Goal: Task Accomplishment & Management: Manage account settings

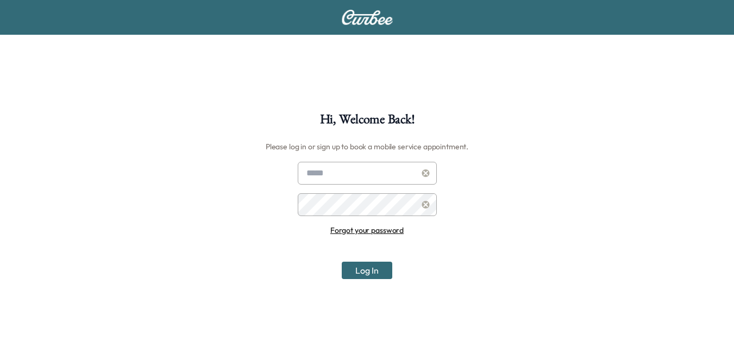
type input "**********"
click at [364, 268] on button "Log In" at bounding box center [367, 270] width 51 height 17
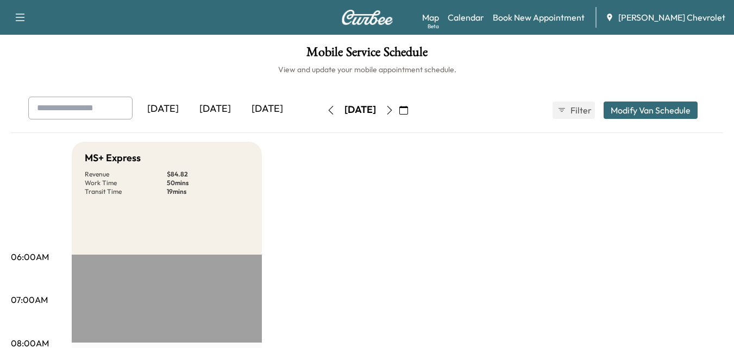
click at [97, 108] on input "text" at bounding box center [80, 108] width 104 height 23
drag, startPoint x: 438, startPoint y: 241, endPoint x: 412, endPoint y: 92, distance: 150.5
click at [413, 112] on button "button" at bounding box center [403, 110] width 18 height 17
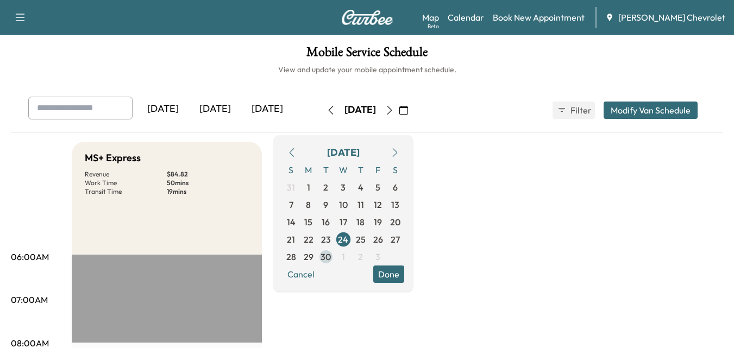
click at [331, 256] on span "30" at bounding box center [325, 256] width 10 height 13
click at [569, 13] on link "Book New Appointment" at bounding box center [539, 17] width 92 height 13
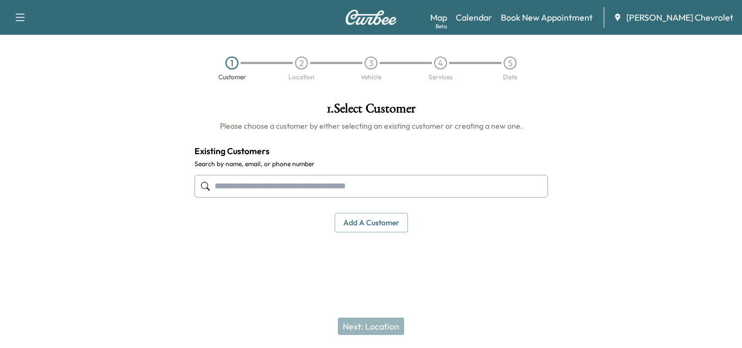
click at [259, 182] on input "text" at bounding box center [371, 186] width 354 height 23
paste input "**********"
type input "**********"
click at [294, 245] on div "1 . Select Customer Please choose a customer by either selecting an existing cu…" at bounding box center [371, 180] width 371 height 174
drag, startPoint x: 338, startPoint y: 222, endPoint x: 348, endPoint y: 213, distance: 12.3
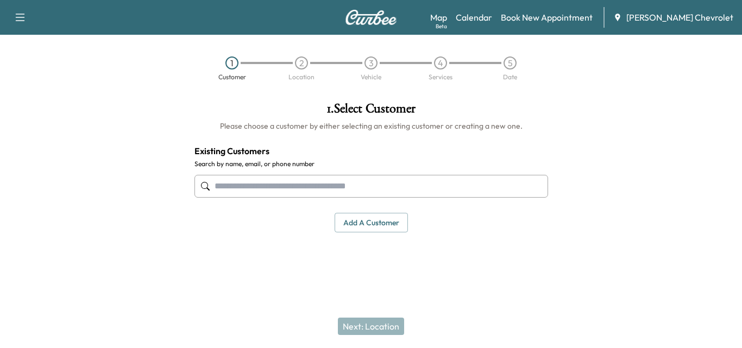
click at [340, 222] on button "Add a customer" at bounding box center [371, 223] width 73 height 20
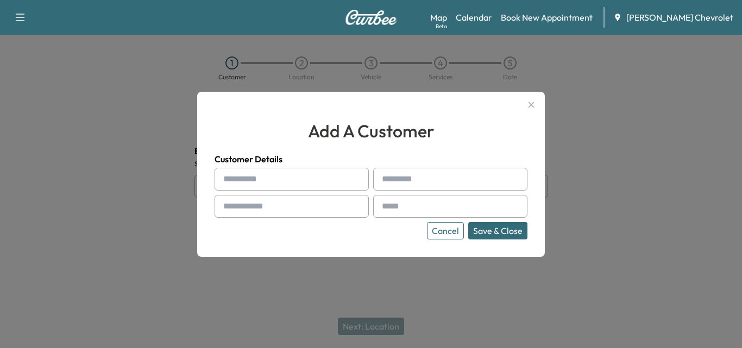
click at [296, 179] on input "text" at bounding box center [292, 179] width 154 height 23
type input "**********"
drag, startPoint x: 457, startPoint y: 202, endPoint x: 451, endPoint y: 177, distance: 25.8
click at [456, 191] on div "**********" at bounding box center [371, 204] width 313 height 72
drag, startPoint x: 451, startPoint y: 177, endPoint x: 444, endPoint y: 191, distance: 15.1
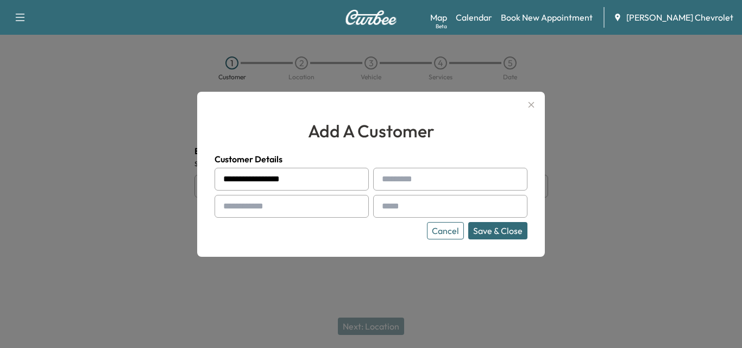
click at [450, 180] on input "text" at bounding box center [450, 179] width 154 height 23
paste input "**********"
type input "**********"
click at [268, 205] on input "text" at bounding box center [292, 206] width 154 height 23
drag, startPoint x: 268, startPoint y: 205, endPoint x: 270, endPoint y: 212, distance: 7.4
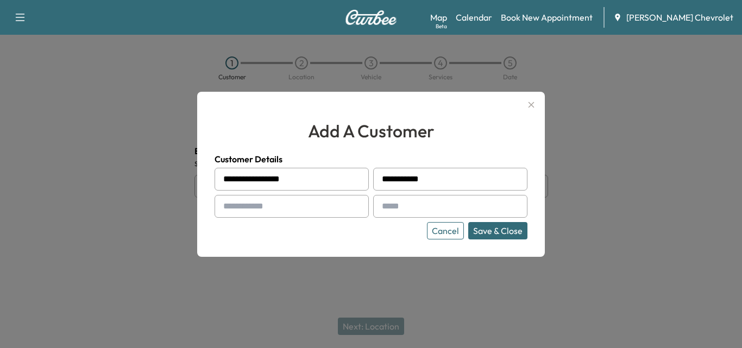
paste input "**********"
type input "**********"
click at [432, 199] on input "text" at bounding box center [450, 206] width 154 height 23
paste input "**********"
type input "**********"
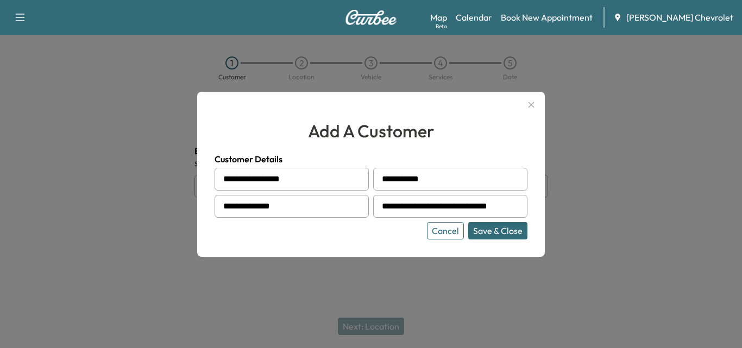
click at [510, 229] on button "Save & Close" at bounding box center [497, 230] width 59 height 17
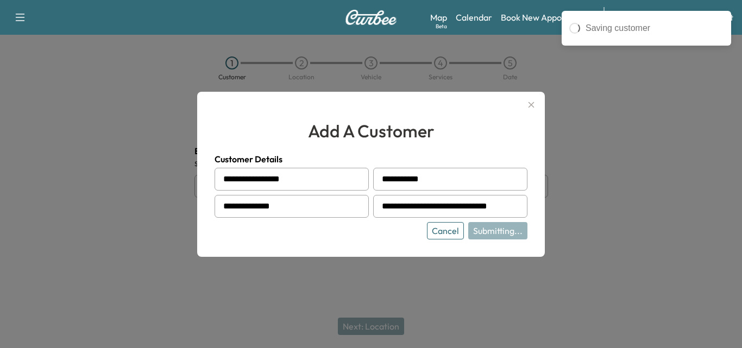
type input "**********"
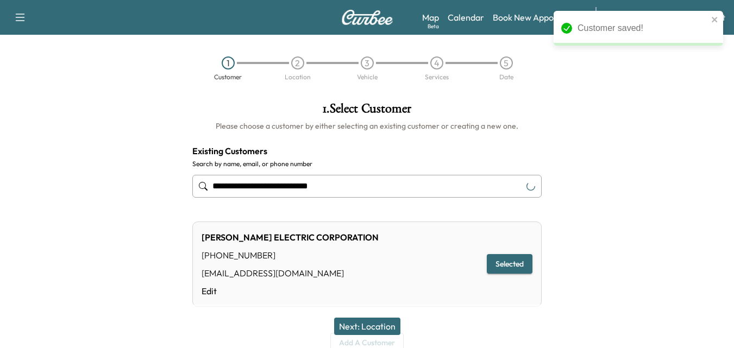
scroll to position [48, 0]
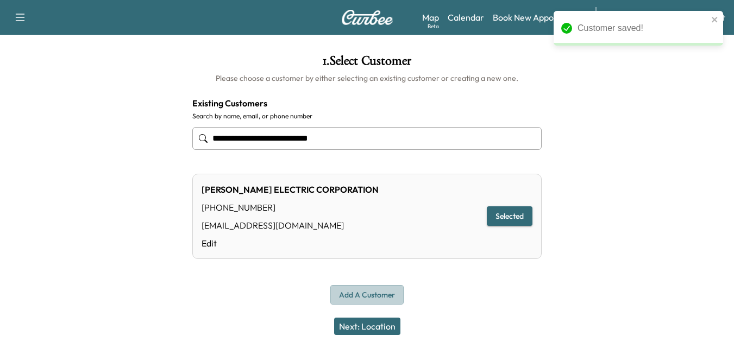
click at [368, 293] on button "Add a customer" at bounding box center [366, 295] width 73 height 20
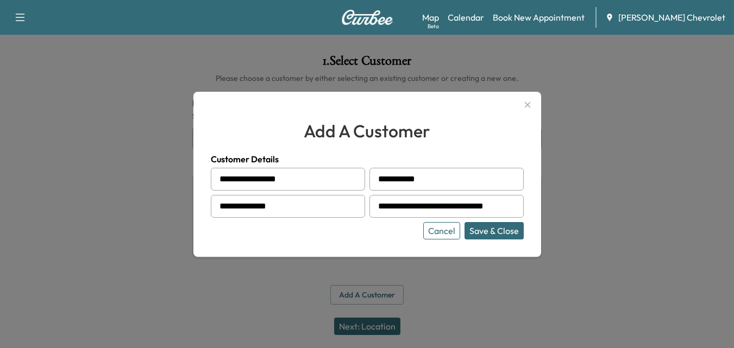
click at [518, 227] on button "Save & Close" at bounding box center [493, 230] width 59 height 17
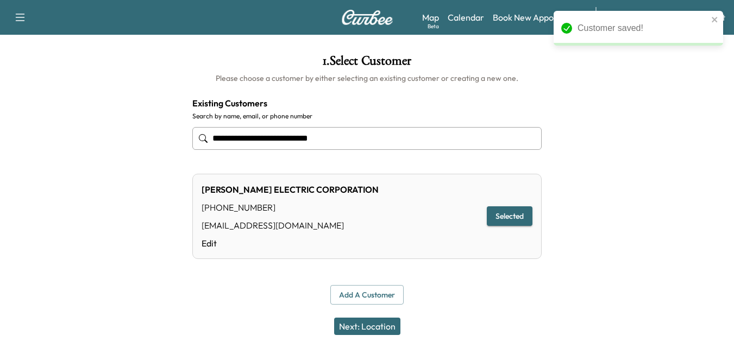
click at [374, 329] on button "Next: Location" at bounding box center [367, 326] width 66 height 17
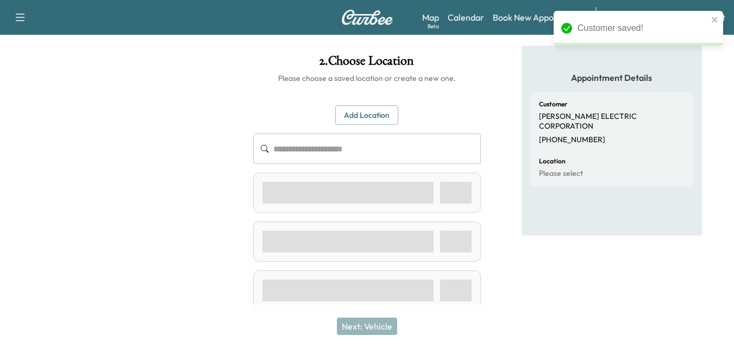
scroll to position [27, 0]
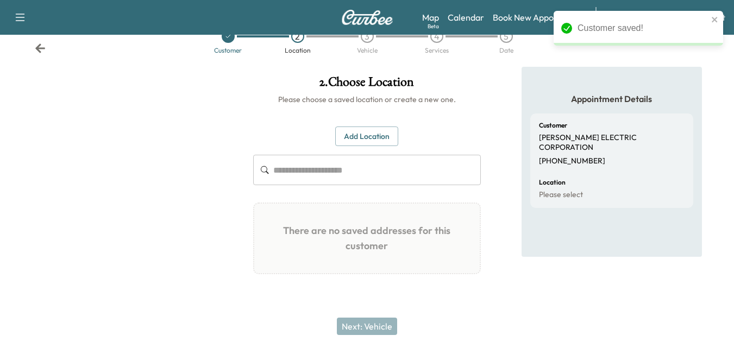
click at [345, 174] on input "text" at bounding box center [376, 170] width 207 height 30
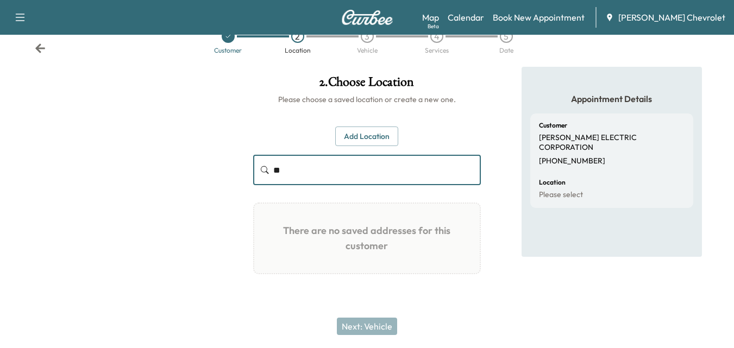
type input "*"
click at [358, 135] on button "Add Location" at bounding box center [366, 137] width 63 height 20
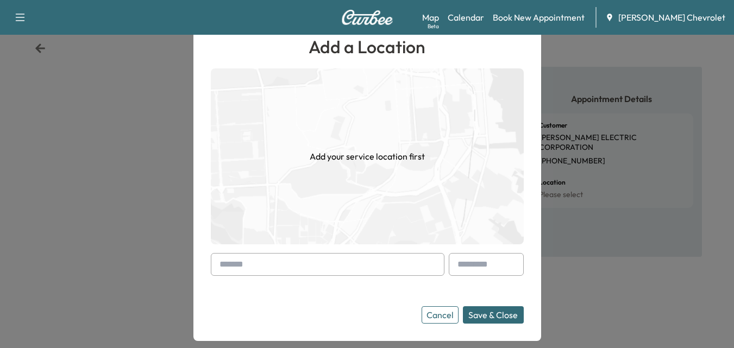
click at [329, 263] on input "text" at bounding box center [328, 264] width 234 height 23
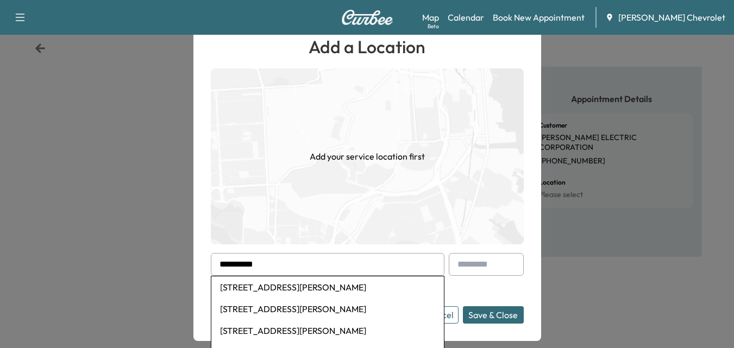
click at [357, 284] on li "[STREET_ADDRESS][PERSON_NAME]" at bounding box center [327, 287] width 232 height 22
type input "**********"
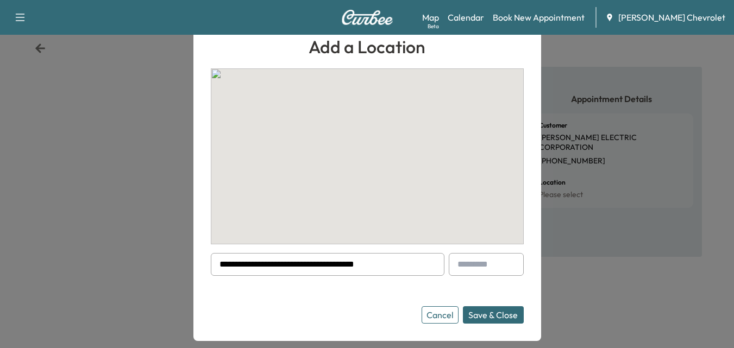
click at [489, 267] on input "text" at bounding box center [486, 264] width 75 height 23
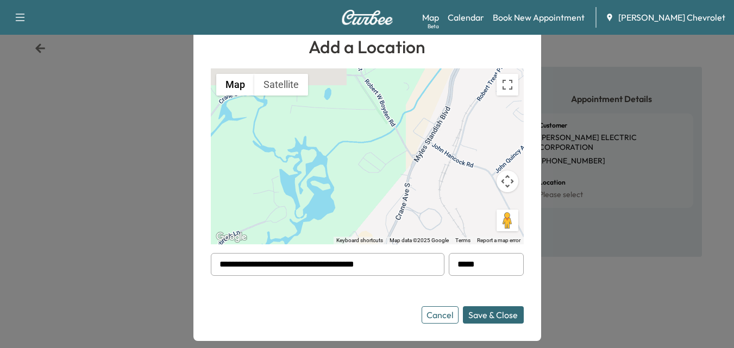
type input "*****"
click at [494, 319] on button "Save & Close" at bounding box center [493, 314] width 61 height 17
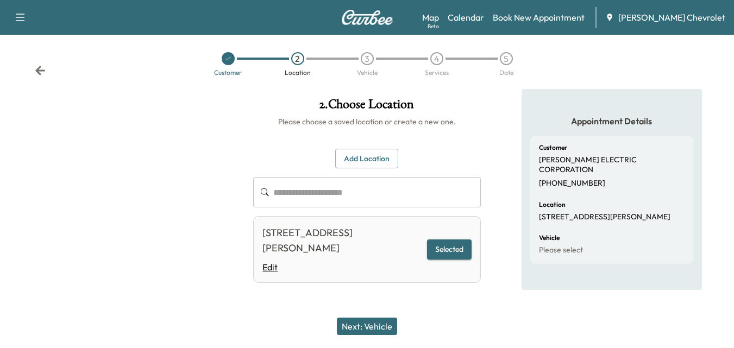
scroll to position [4, 0]
click at [373, 318] on button "Next: Vehicle" at bounding box center [367, 326] width 60 height 17
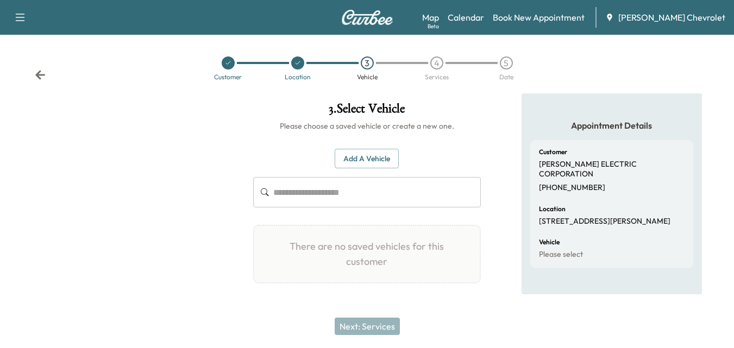
scroll to position [0, 0]
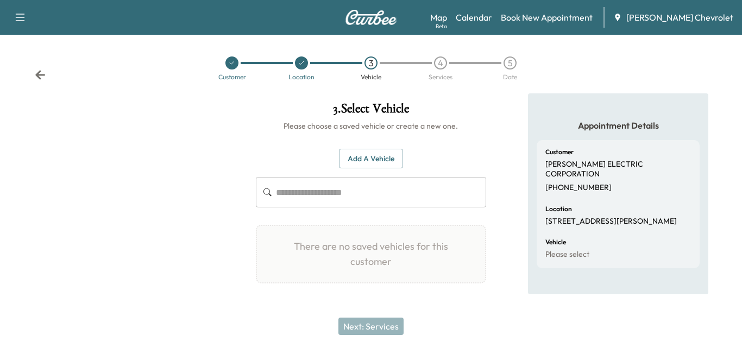
click at [362, 210] on div "Add a Vehicle ​ There are no saved vehicles for this customer Add a Vehicle Veh…" at bounding box center [371, 216] width 230 height 170
click at [340, 191] on input "text" at bounding box center [381, 192] width 210 height 30
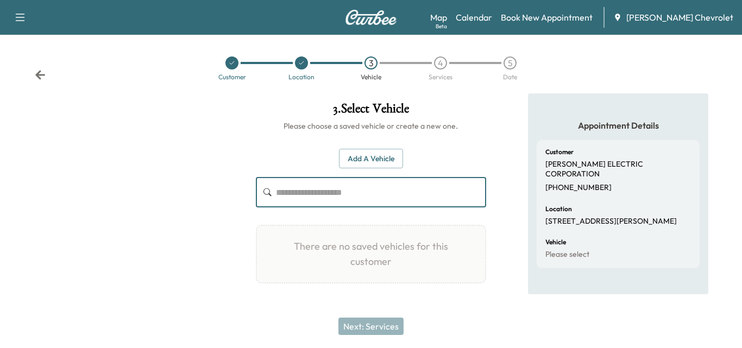
drag, startPoint x: 340, startPoint y: 191, endPoint x: 350, endPoint y: 135, distance: 56.3
click at [288, 90] on div "Customer Location 3 Vehicle 4 Services 5 Date" at bounding box center [371, 68] width 742 height 50
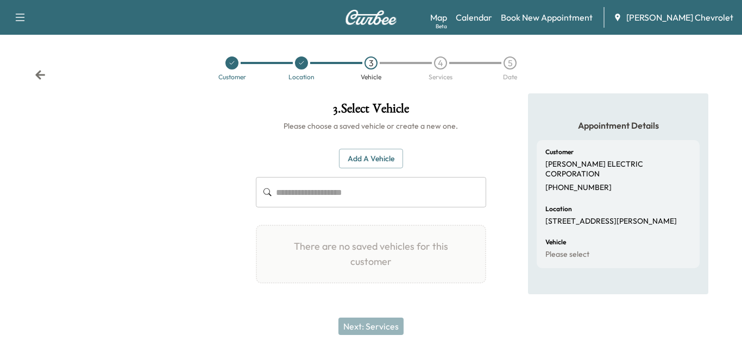
click at [366, 156] on button "Add a Vehicle" at bounding box center [371, 159] width 64 height 20
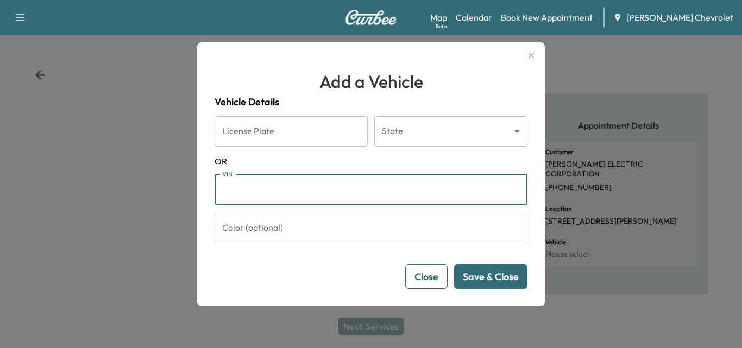
paste input "**********"
type input "**********"
click at [500, 272] on button "Save & Close" at bounding box center [490, 277] width 73 height 24
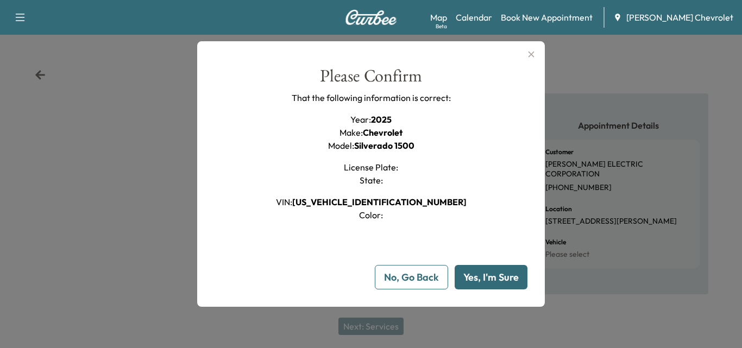
click at [497, 279] on button "Yes, I'm Sure" at bounding box center [491, 277] width 73 height 24
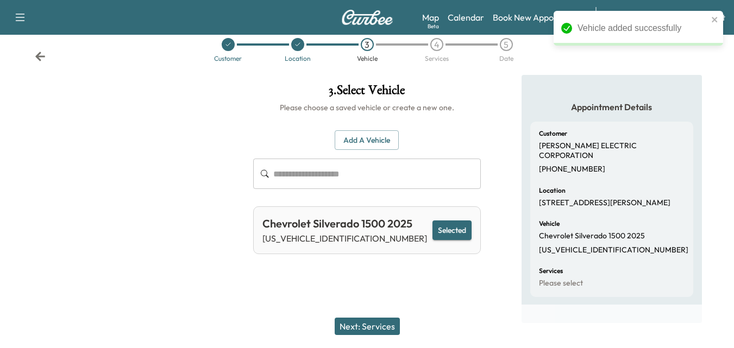
scroll to position [28, 0]
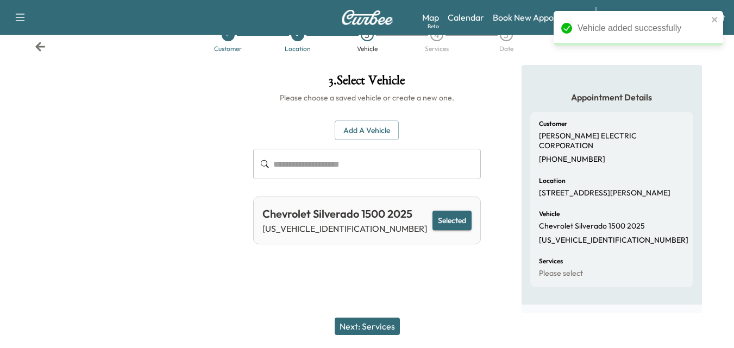
click at [382, 324] on button "Next: Services" at bounding box center [367, 326] width 65 height 17
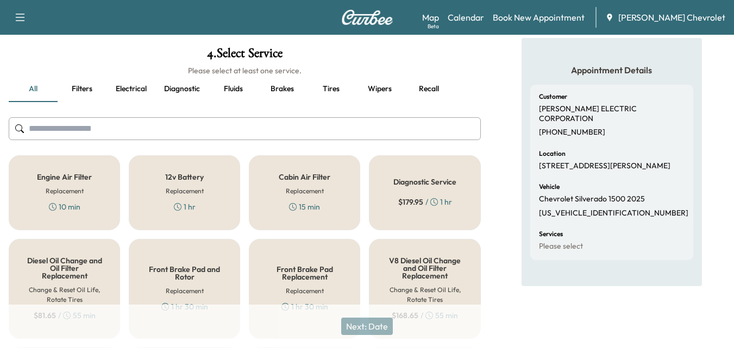
scroll to position [0, 0]
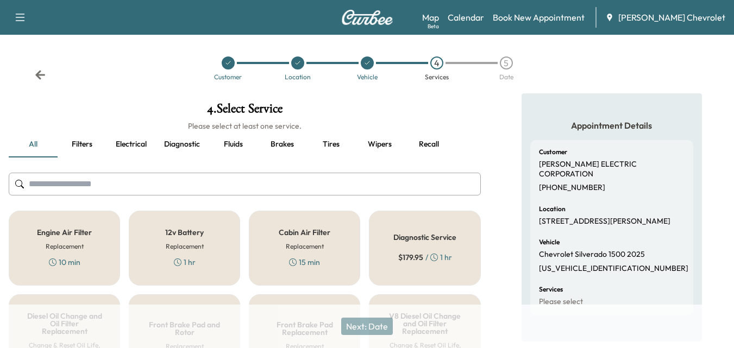
click at [73, 142] on button "Filters" at bounding box center [82, 144] width 49 height 26
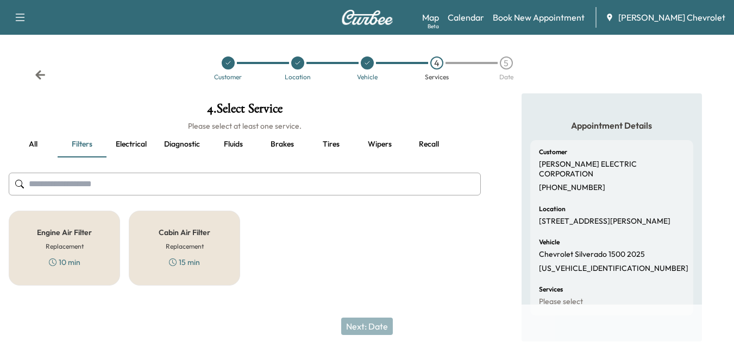
click at [115, 144] on button "Electrical" at bounding box center [130, 144] width 49 height 26
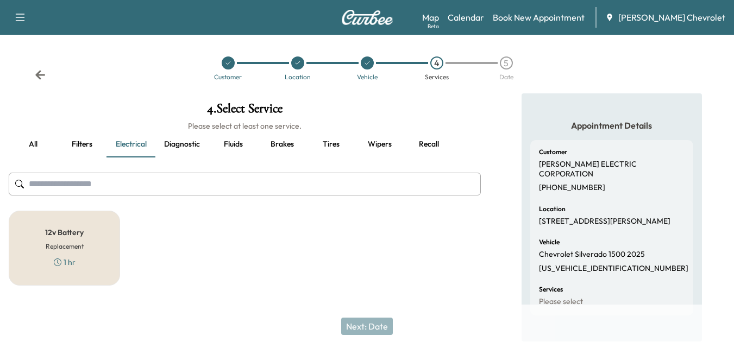
click at [176, 141] on button "Diagnostic" at bounding box center [181, 144] width 53 height 26
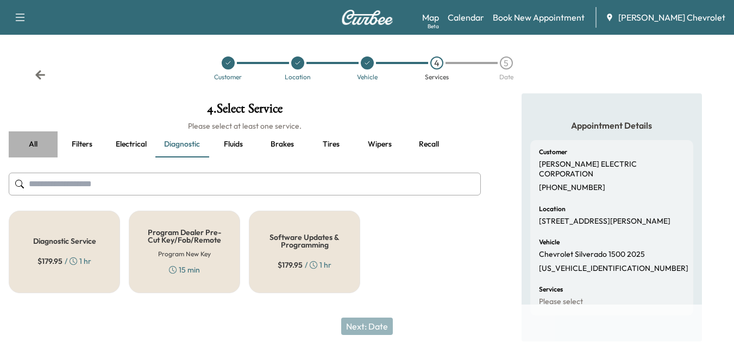
click at [32, 149] on button "all" at bounding box center [33, 144] width 49 height 26
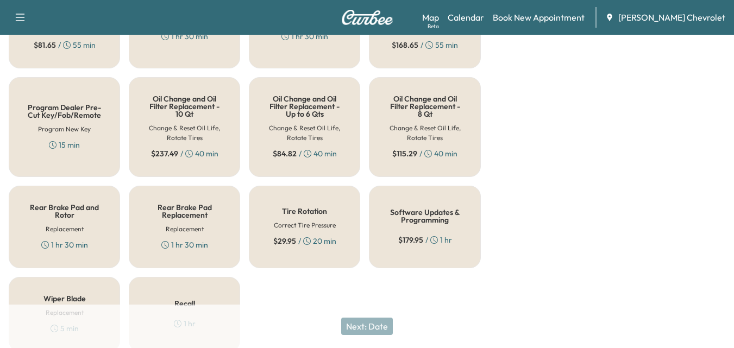
scroll to position [272, 0]
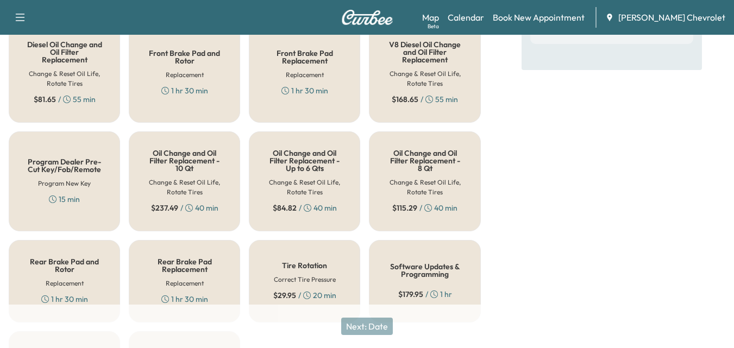
drag, startPoint x: 396, startPoint y: 167, endPoint x: 198, endPoint y: 100, distance: 209.2
click at [396, 167] on h5 "Oil Change and Oil Filter Replacement - 8 Qt" at bounding box center [424, 160] width 75 height 23
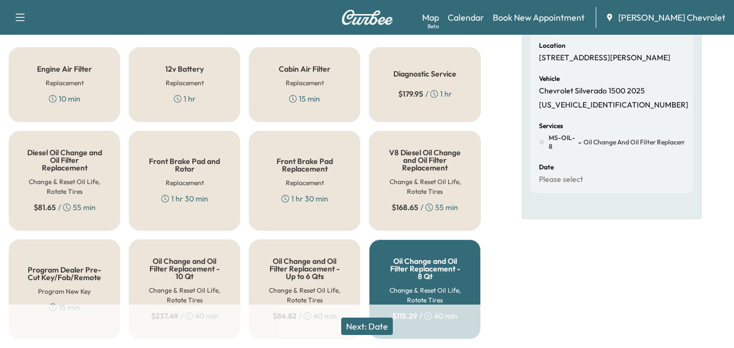
scroll to position [373, 0]
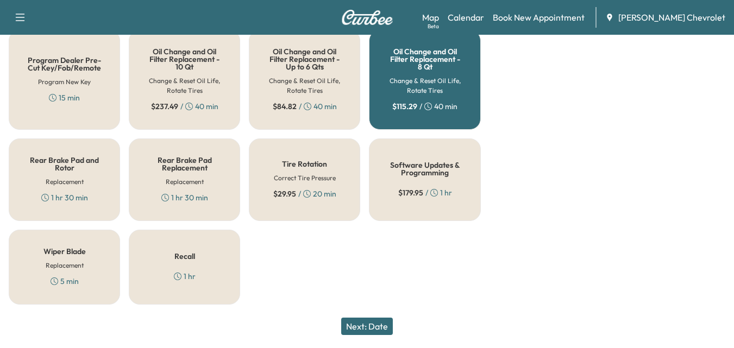
click at [388, 327] on button "Next: Date" at bounding box center [367, 326] width 52 height 17
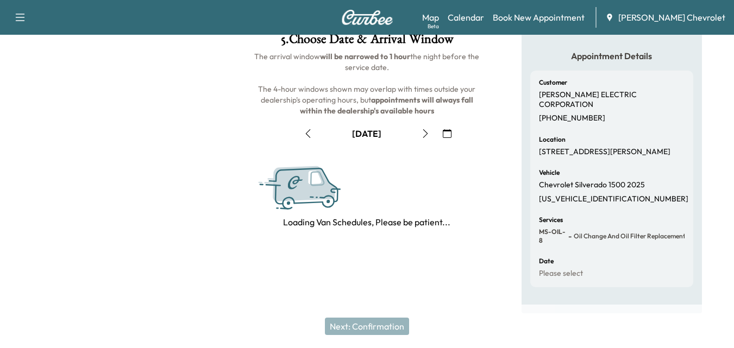
scroll to position [196, 0]
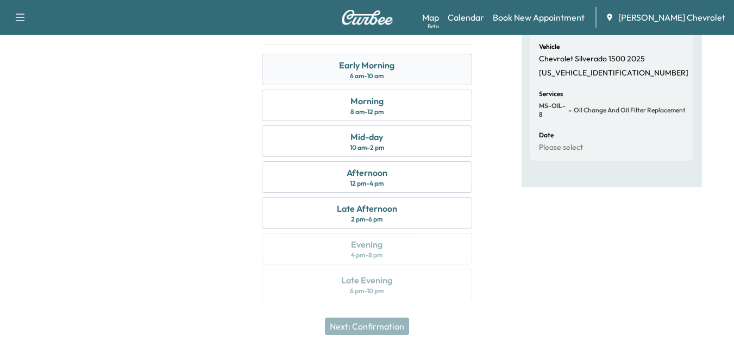
click at [406, 61] on div "Early Morning 6 am - 10 am" at bounding box center [367, 70] width 210 height 32
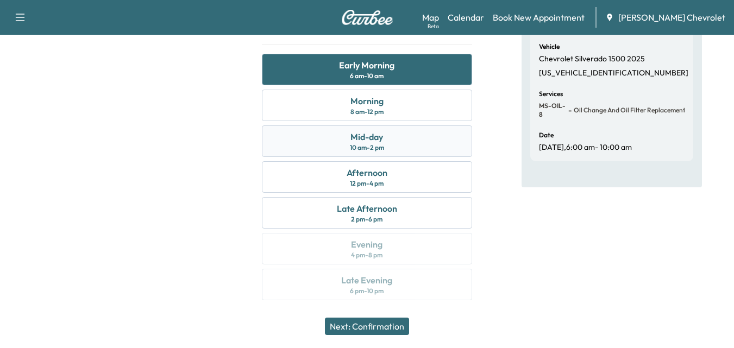
click at [352, 147] on div "10 am - 2 pm" at bounding box center [367, 147] width 34 height 9
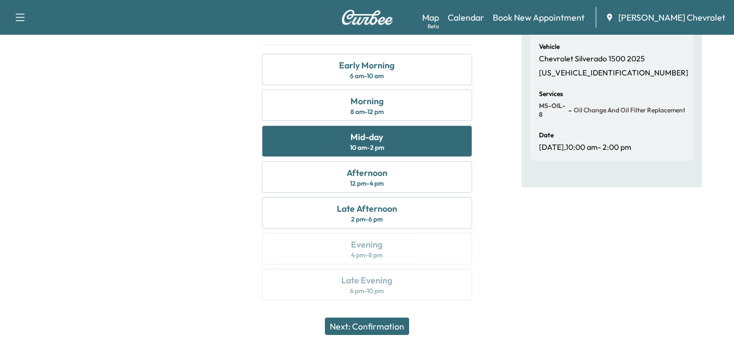
click at [368, 322] on button "Next: Confirmation" at bounding box center [367, 326] width 84 height 17
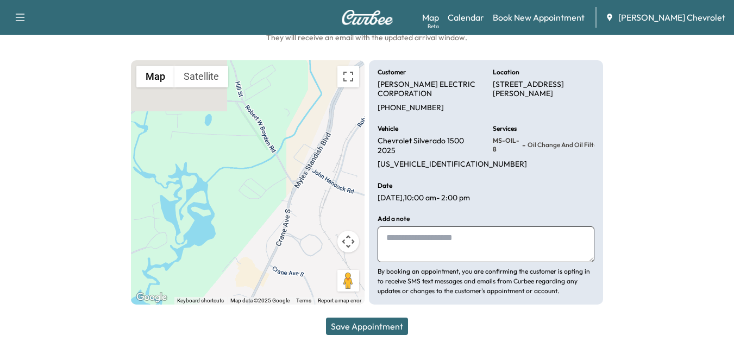
click at [389, 267] on p "By booking an appointment, you are confirming the customer is opting in to rece…" at bounding box center [485, 281] width 216 height 29
click at [408, 249] on textarea at bounding box center [485, 244] width 216 height 36
type textarea "**********"
click at [389, 323] on button "Save Appointment" at bounding box center [367, 326] width 82 height 17
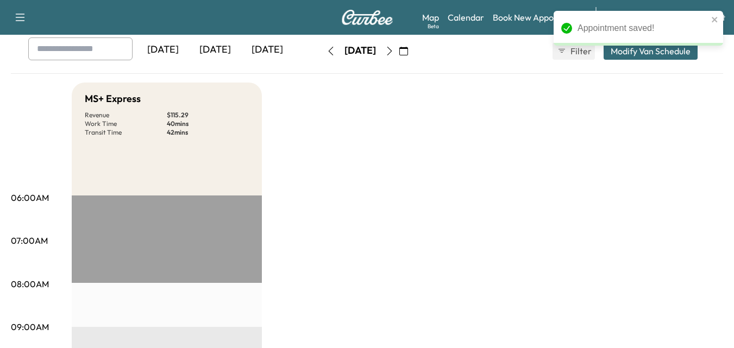
scroll to position [54, 0]
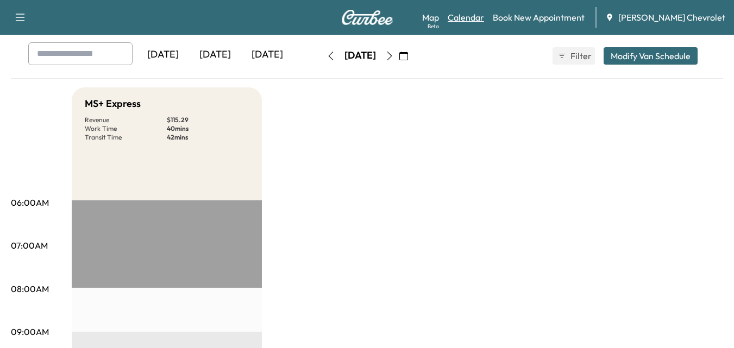
click at [484, 14] on link "Calendar" at bounding box center [466, 17] width 36 height 13
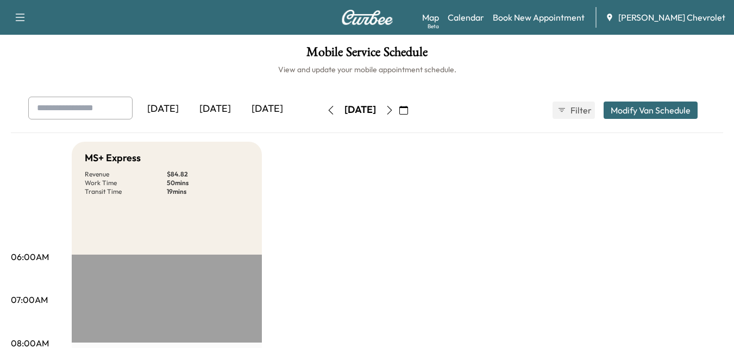
click at [408, 111] on icon "button" at bounding box center [403, 110] width 9 height 9
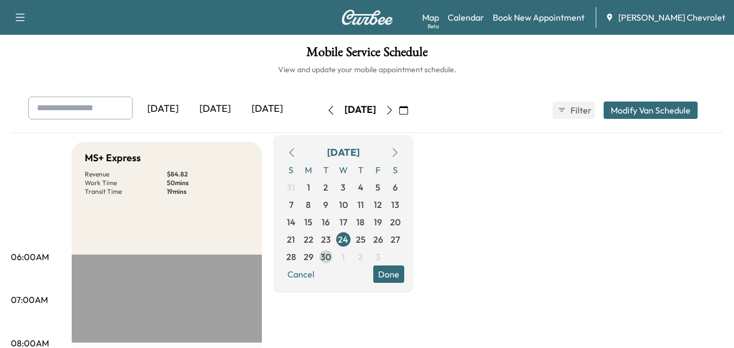
click at [331, 258] on span "30" at bounding box center [325, 256] width 10 height 13
click at [326, 109] on icon "button" at bounding box center [330, 110] width 9 height 9
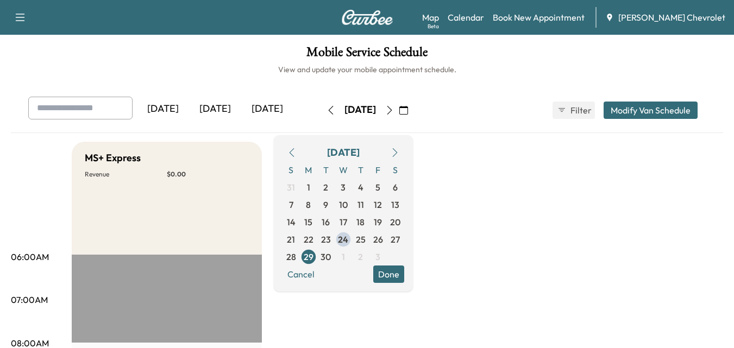
click at [296, 149] on icon "button" at bounding box center [291, 152] width 9 height 9
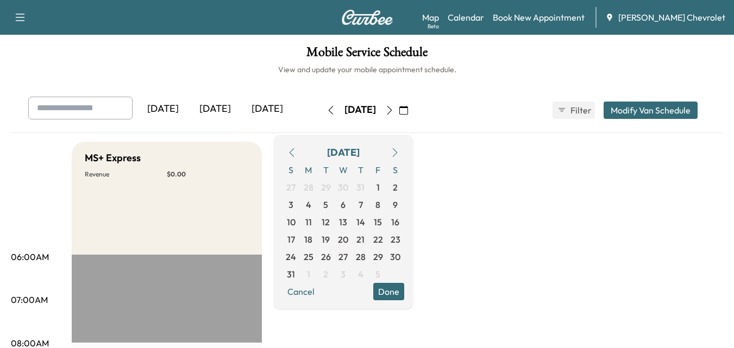
click at [404, 152] on button "button" at bounding box center [395, 152] width 18 height 17
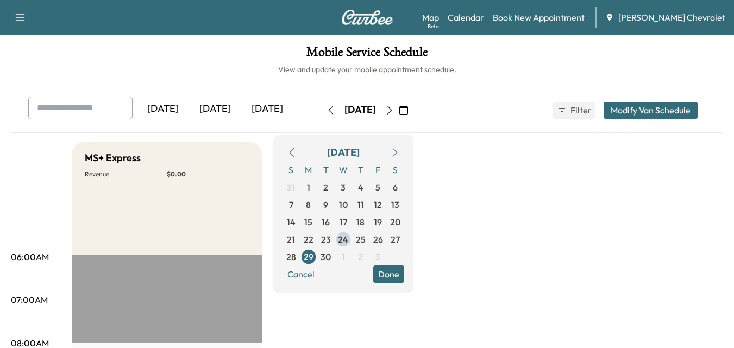
click at [322, 115] on button "button" at bounding box center [331, 110] width 18 height 17
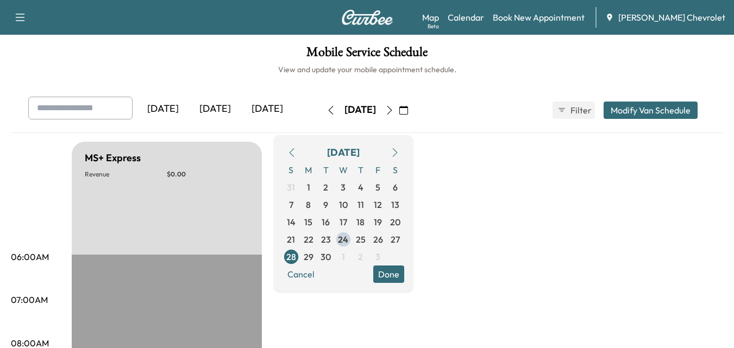
click at [112, 106] on input "text" at bounding box center [80, 108] width 104 height 23
drag, startPoint x: 112, startPoint y: 106, endPoint x: 61, endPoint y: 107, distance: 51.1
click at [61, 107] on input "text" at bounding box center [80, 108] width 104 height 23
type input "*"
type input "*******"
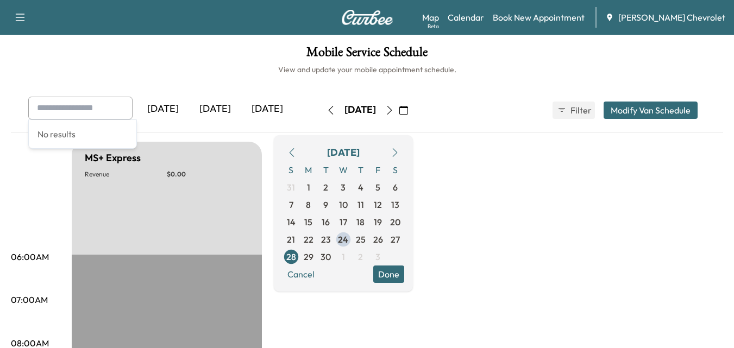
click at [482, 15] on link "Calendar" at bounding box center [466, 17] width 36 height 13
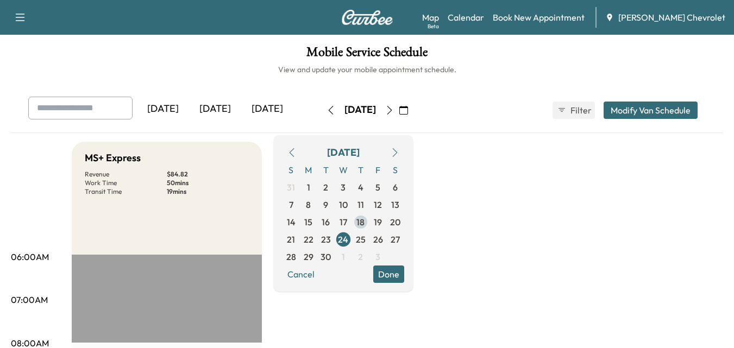
click at [366, 241] on span "25" at bounding box center [361, 239] width 10 height 13
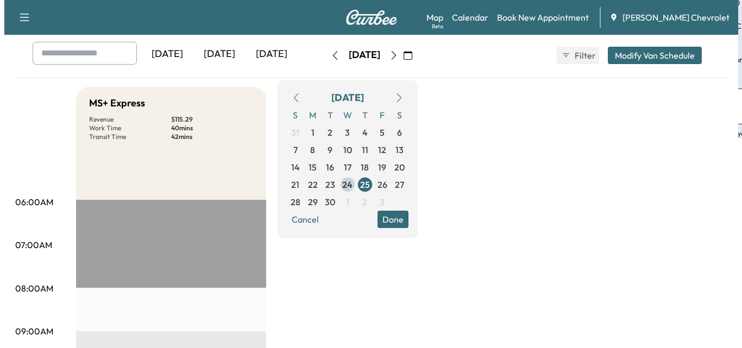
scroll to position [326, 0]
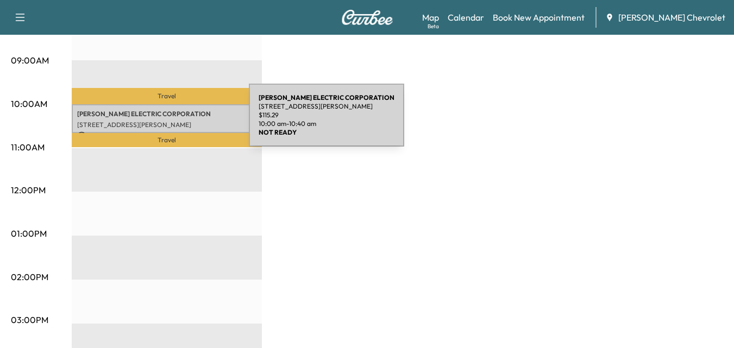
click at [166, 121] on p "[STREET_ADDRESS][PERSON_NAME]" at bounding box center [166, 125] width 179 height 9
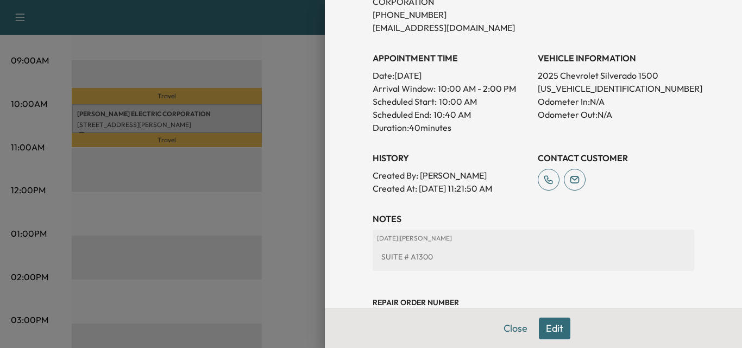
click at [544, 326] on button "Edit" at bounding box center [555, 329] width 32 height 22
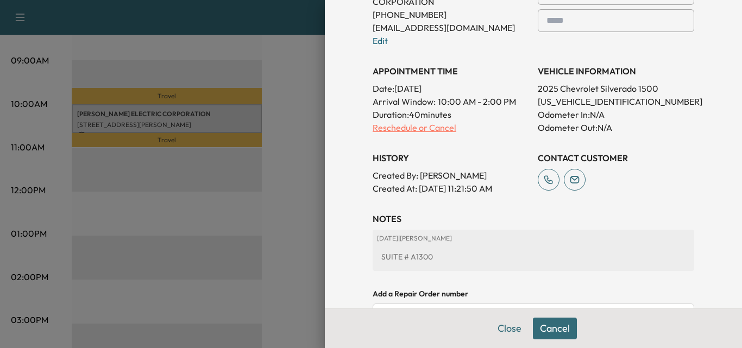
click at [376, 121] on p "Reschedule or Cancel" at bounding box center [451, 127] width 156 height 13
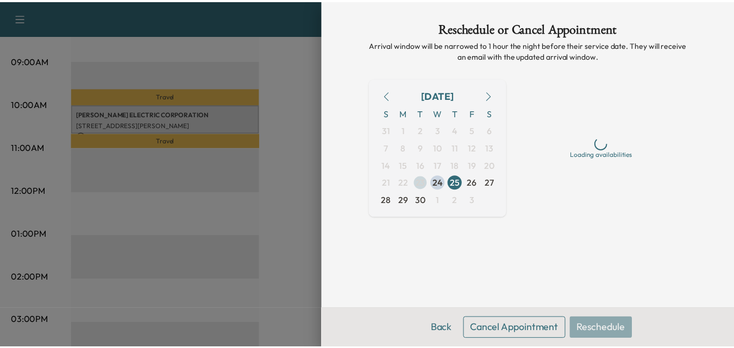
scroll to position [0, 0]
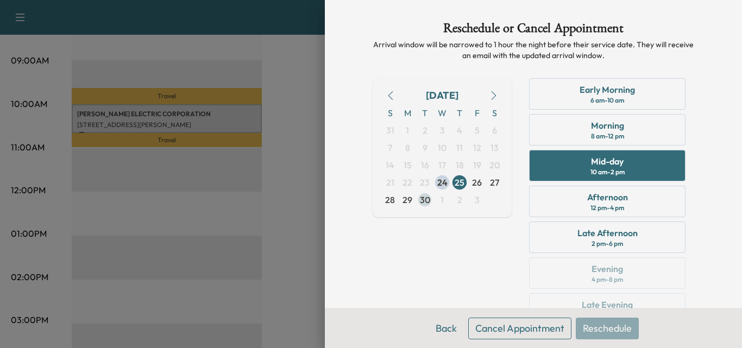
click at [420, 198] on span "30" at bounding box center [425, 199] width 10 height 13
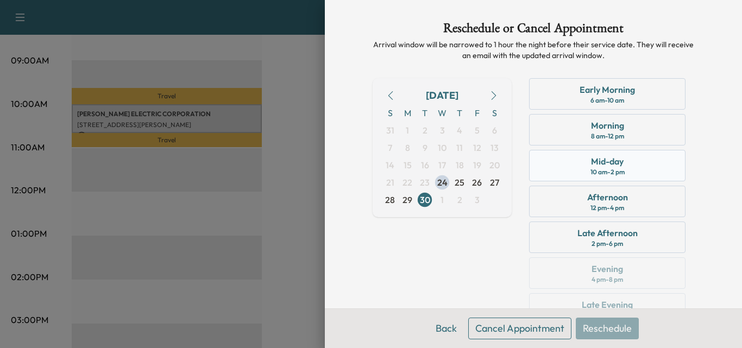
click at [602, 167] on div "Mid-day" at bounding box center [607, 161] width 33 height 13
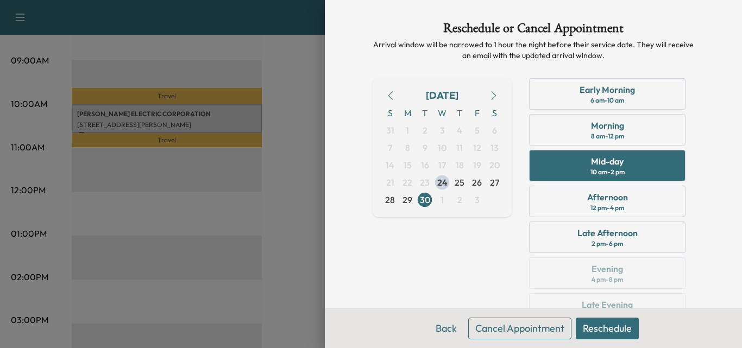
click at [583, 331] on button "Reschedule" at bounding box center [607, 329] width 63 height 22
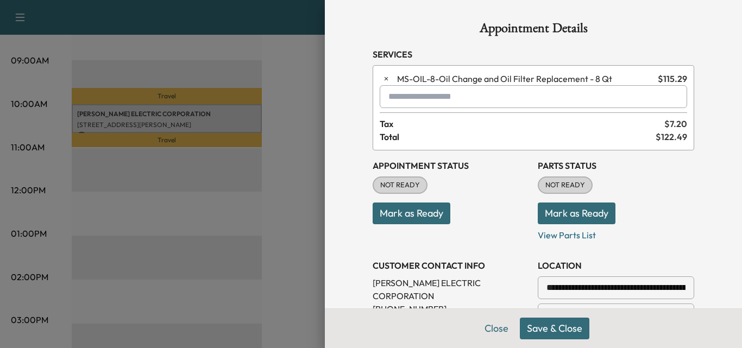
click at [551, 331] on button "Save & Close" at bounding box center [555, 329] width 70 height 22
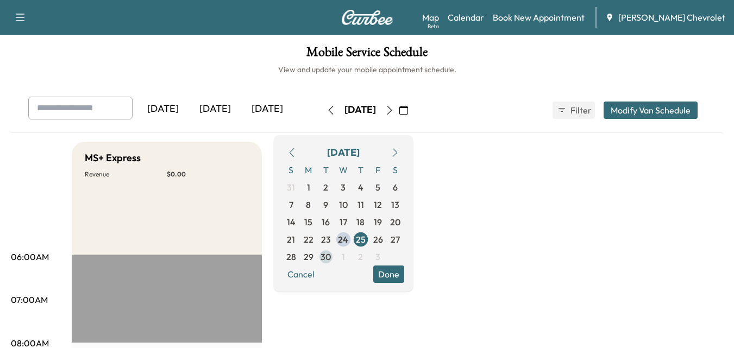
click at [331, 252] on span "30" at bounding box center [325, 256] width 10 height 13
